Goal: Transaction & Acquisition: Register for event/course

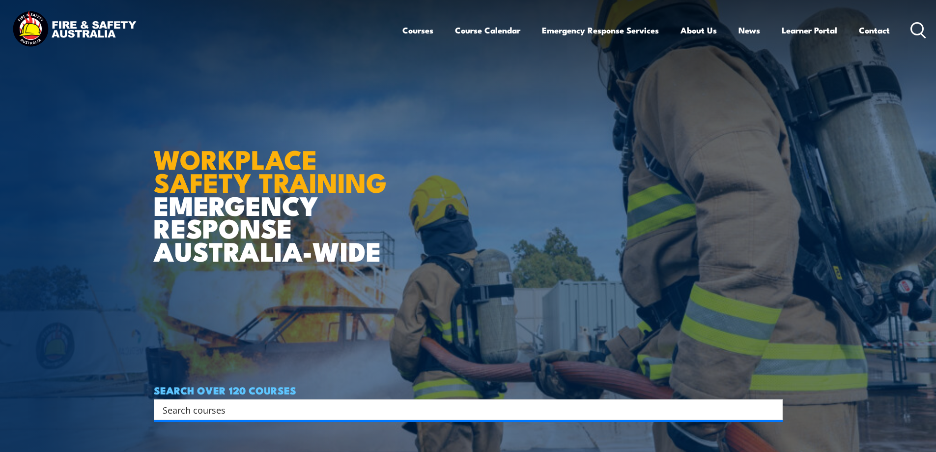
click at [916, 29] on icon at bounding box center [919, 30] width 16 height 16
click at [263, 401] on div "Search" at bounding box center [468, 409] width 629 height 21
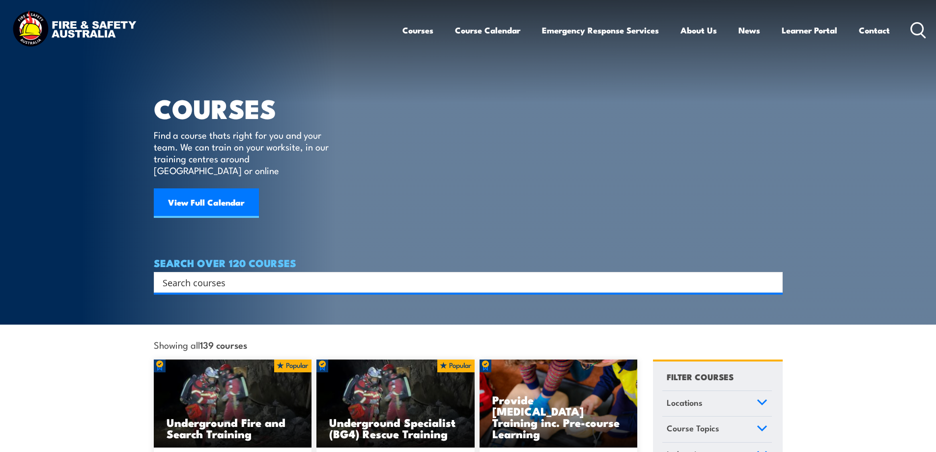
click at [239, 275] on input "Search input" at bounding box center [462, 282] width 599 height 15
type input "cpr"
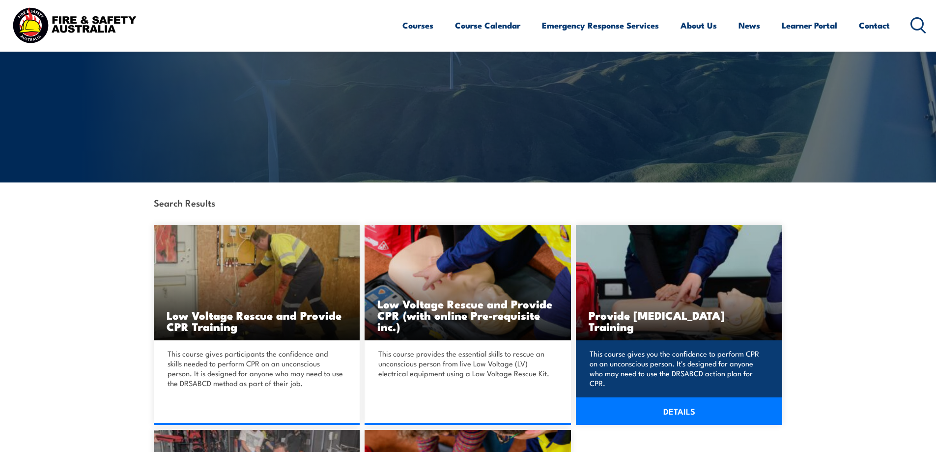
scroll to position [98, 0]
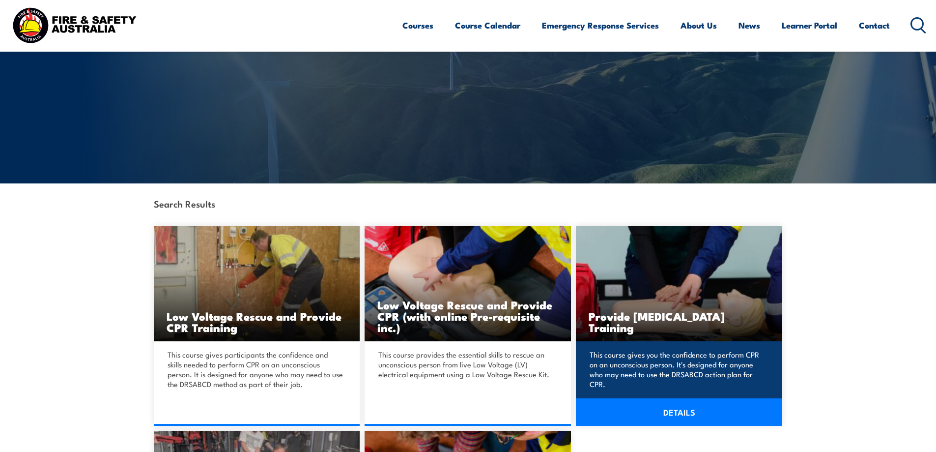
click at [694, 414] on link "DETAILS" at bounding box center [679, 412] width 206 height 28
